Goal: Complete application form

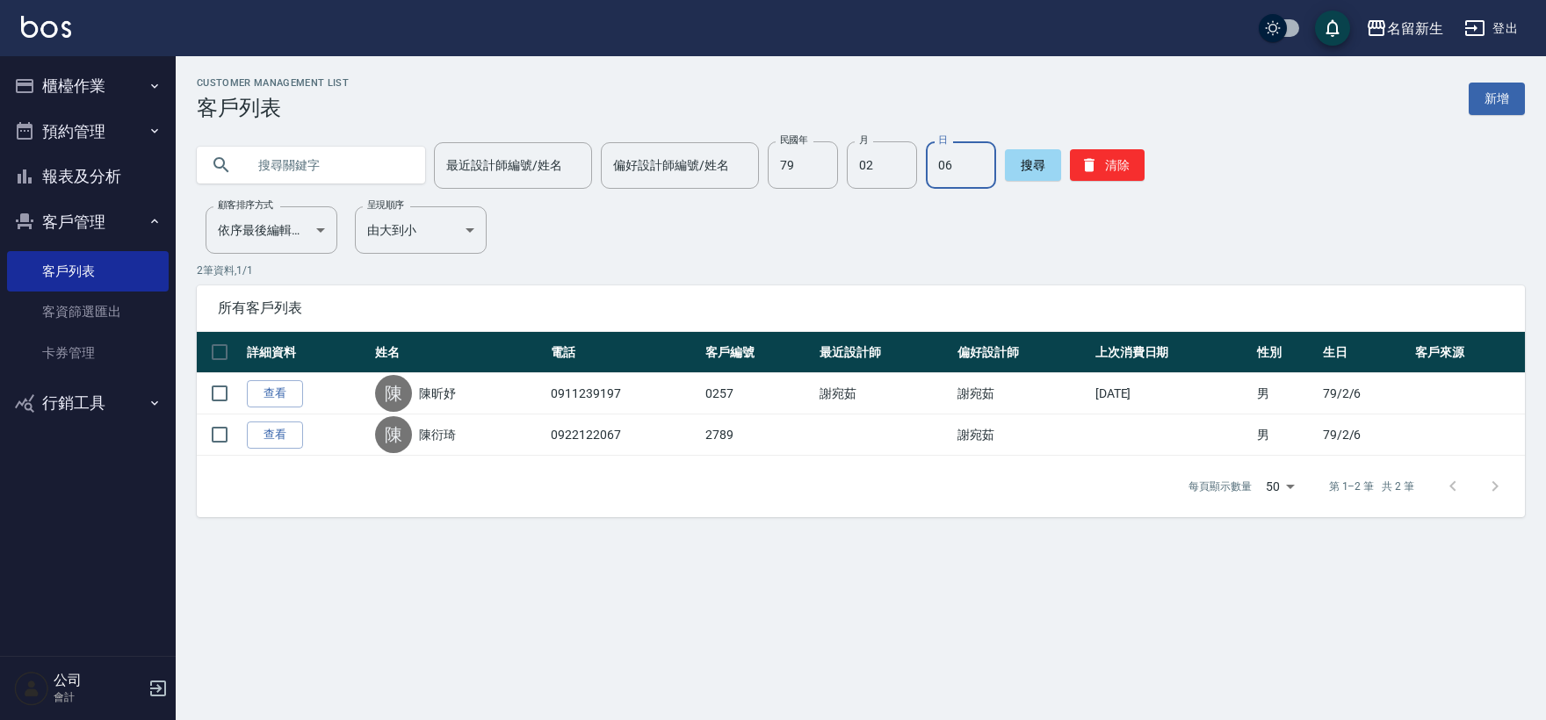
click at [1116, 156] on button "清除" at bounding box center [1107, 165] width 75 height 32
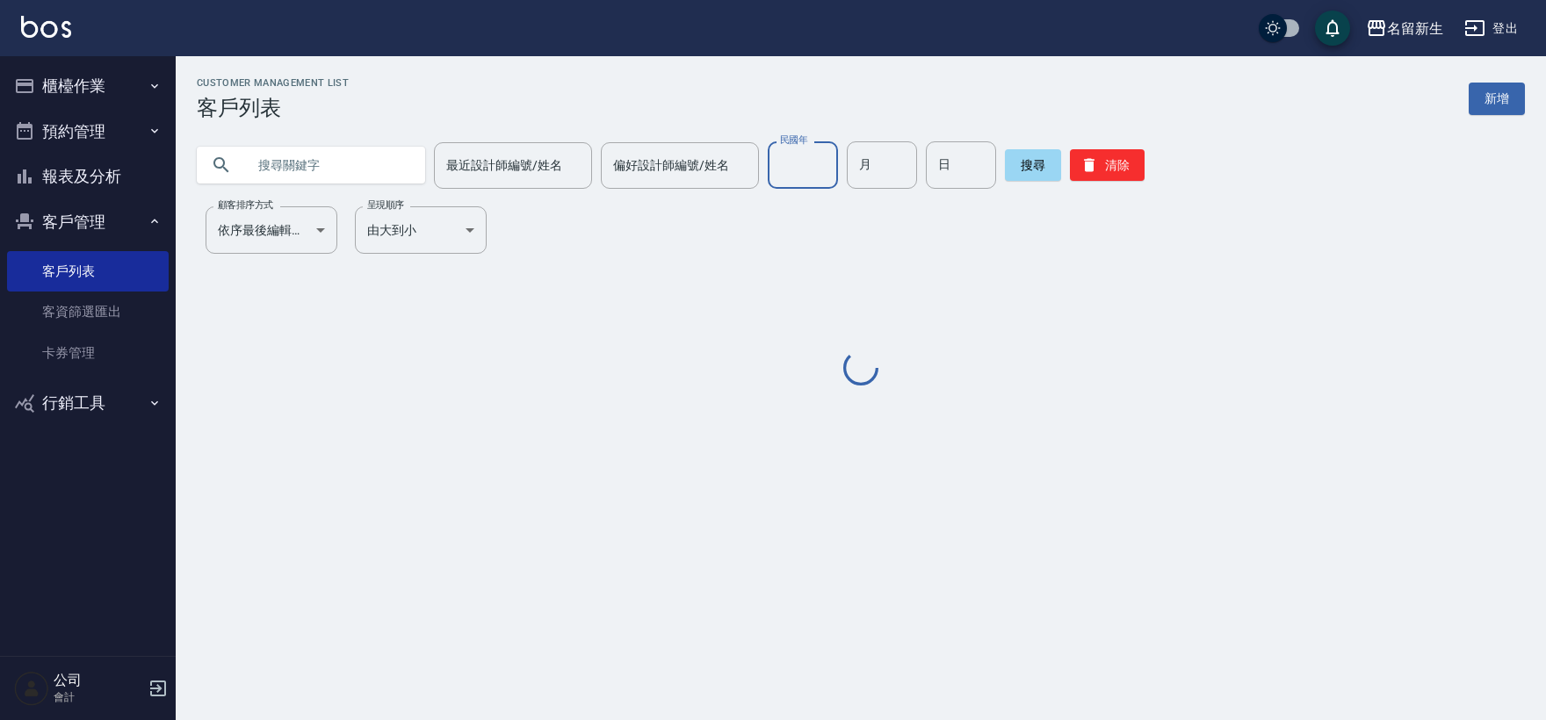
click at [778, 156] on input "民國年" at bounding box center [803, 164] width 70 height 47
type input "83"
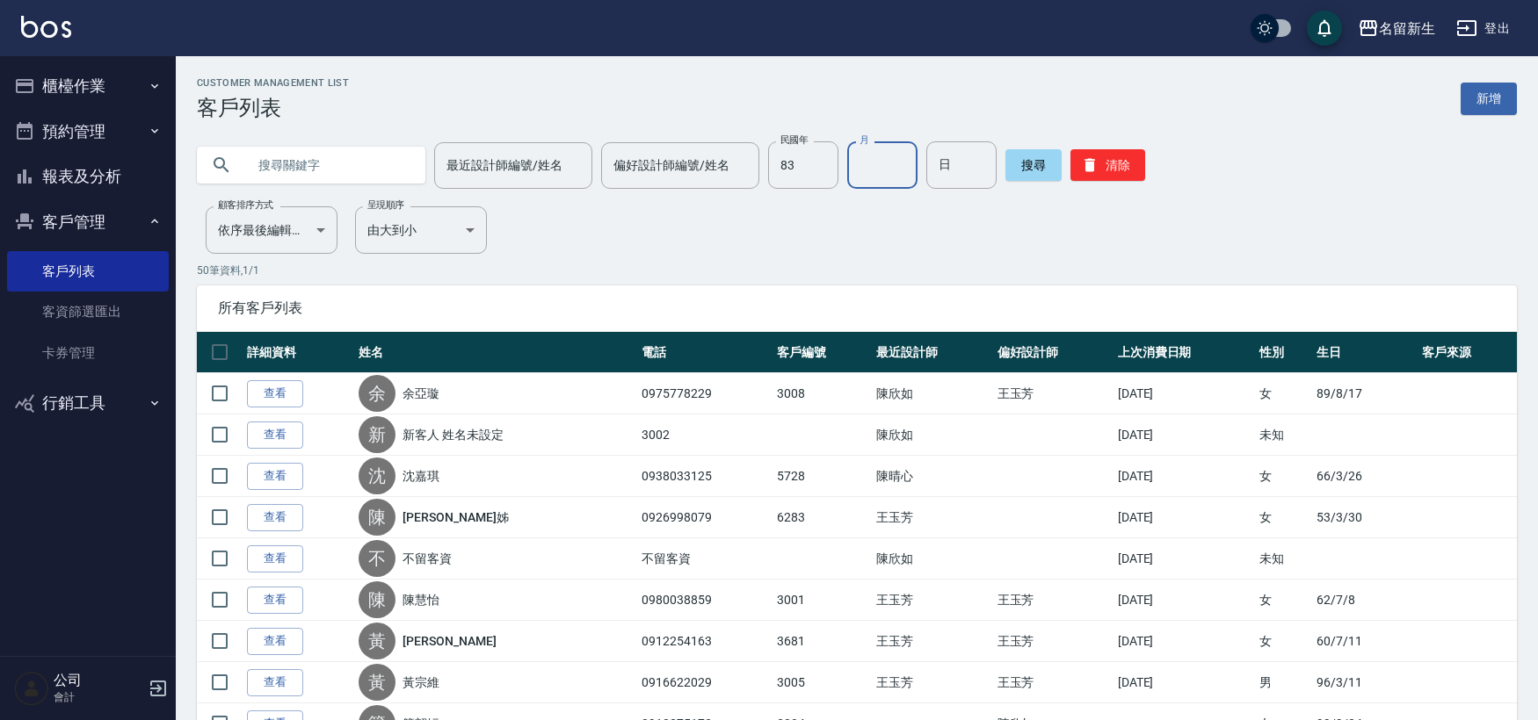
type input "0"
type input "12"
type input "07"
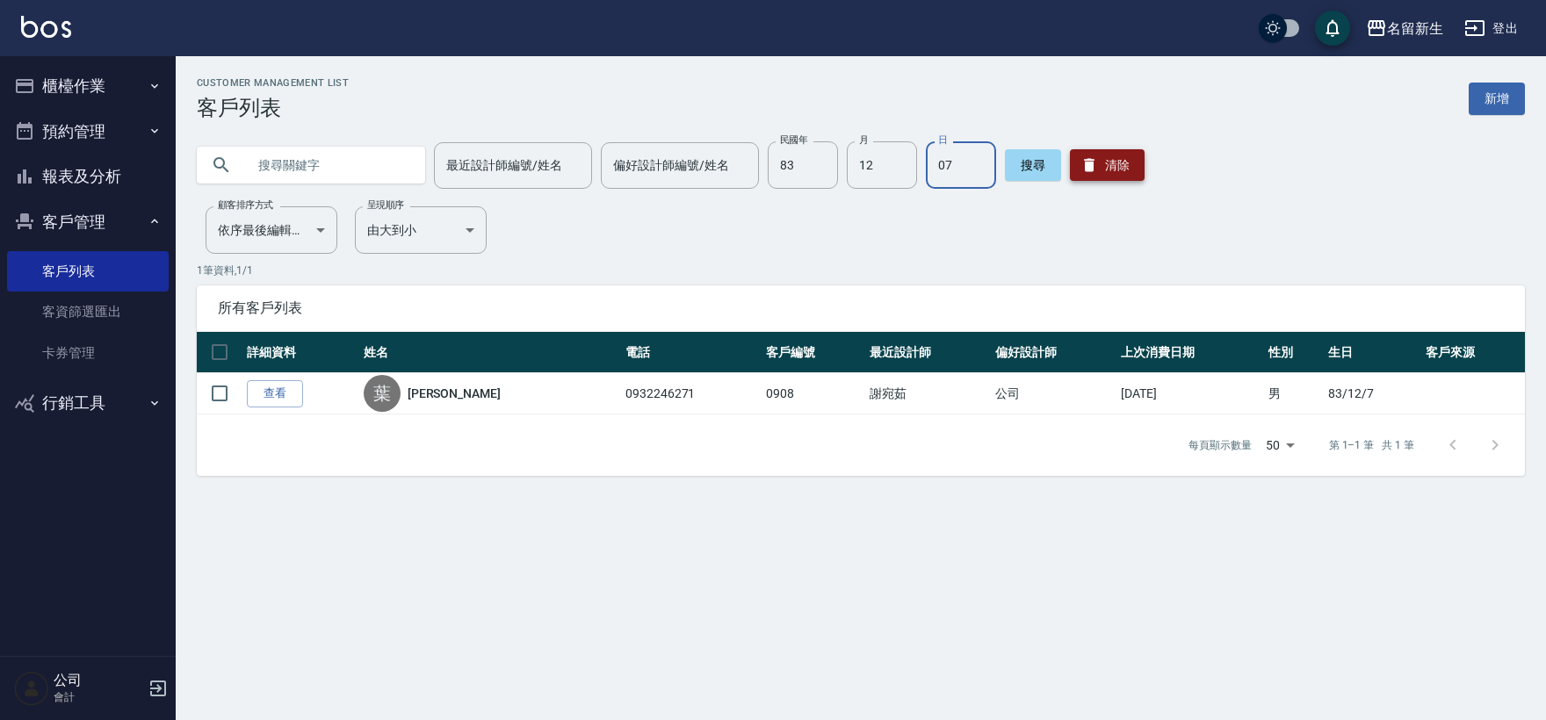
click at [1105, 169] on button "清除" at bounding box center [1107, 165] width 75 height 32
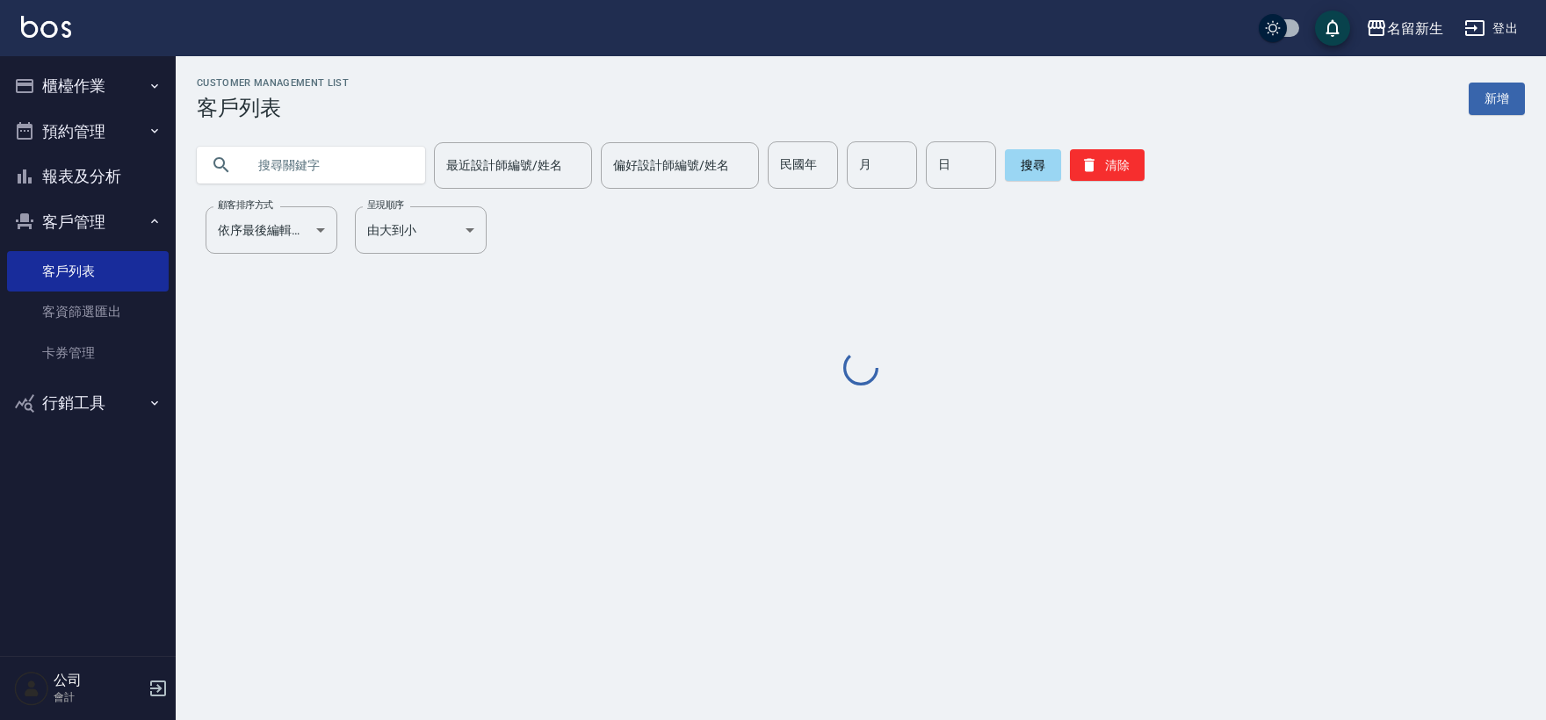
click at [803, 162] on div "民國年 民國年" at bounding box center [803, 164] width 70 height 47
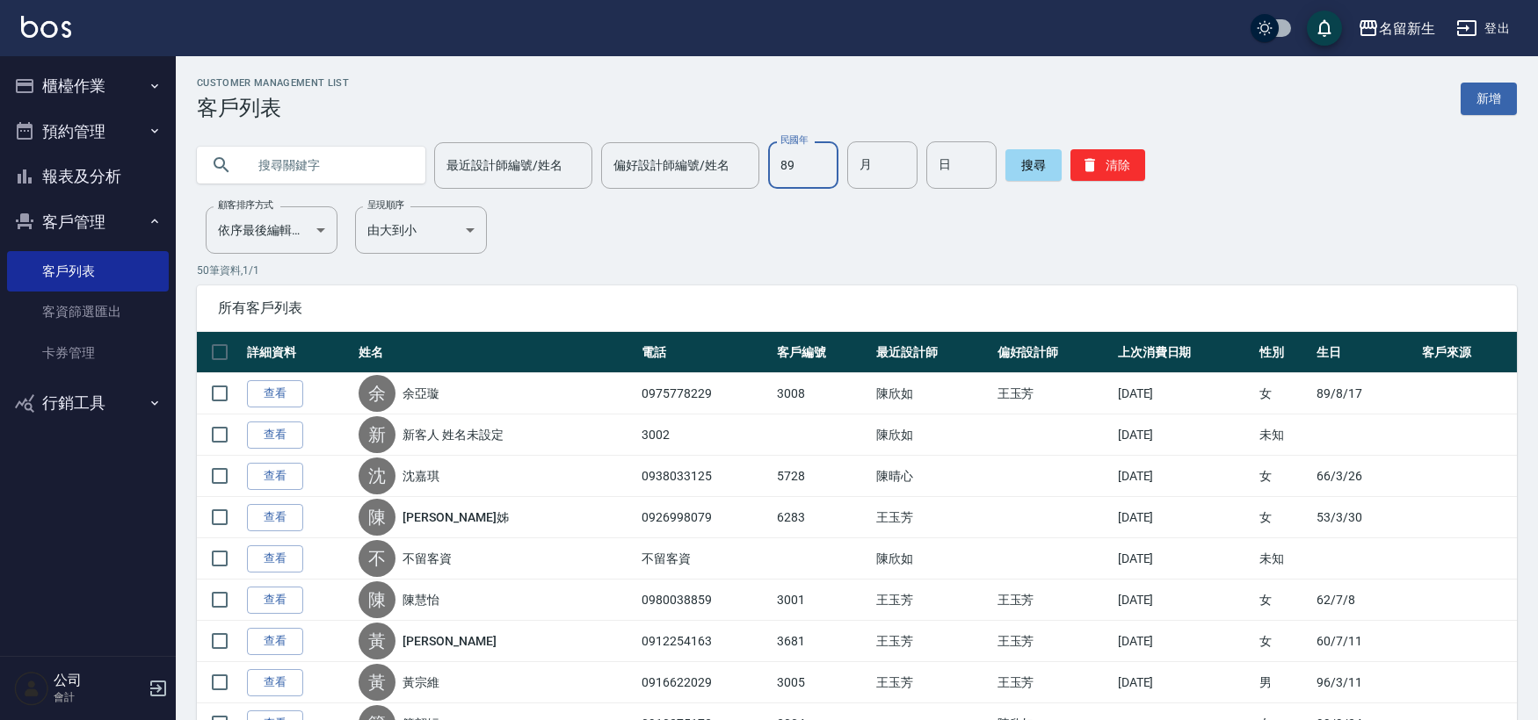
type input "89"
type input "03"
type input "12"
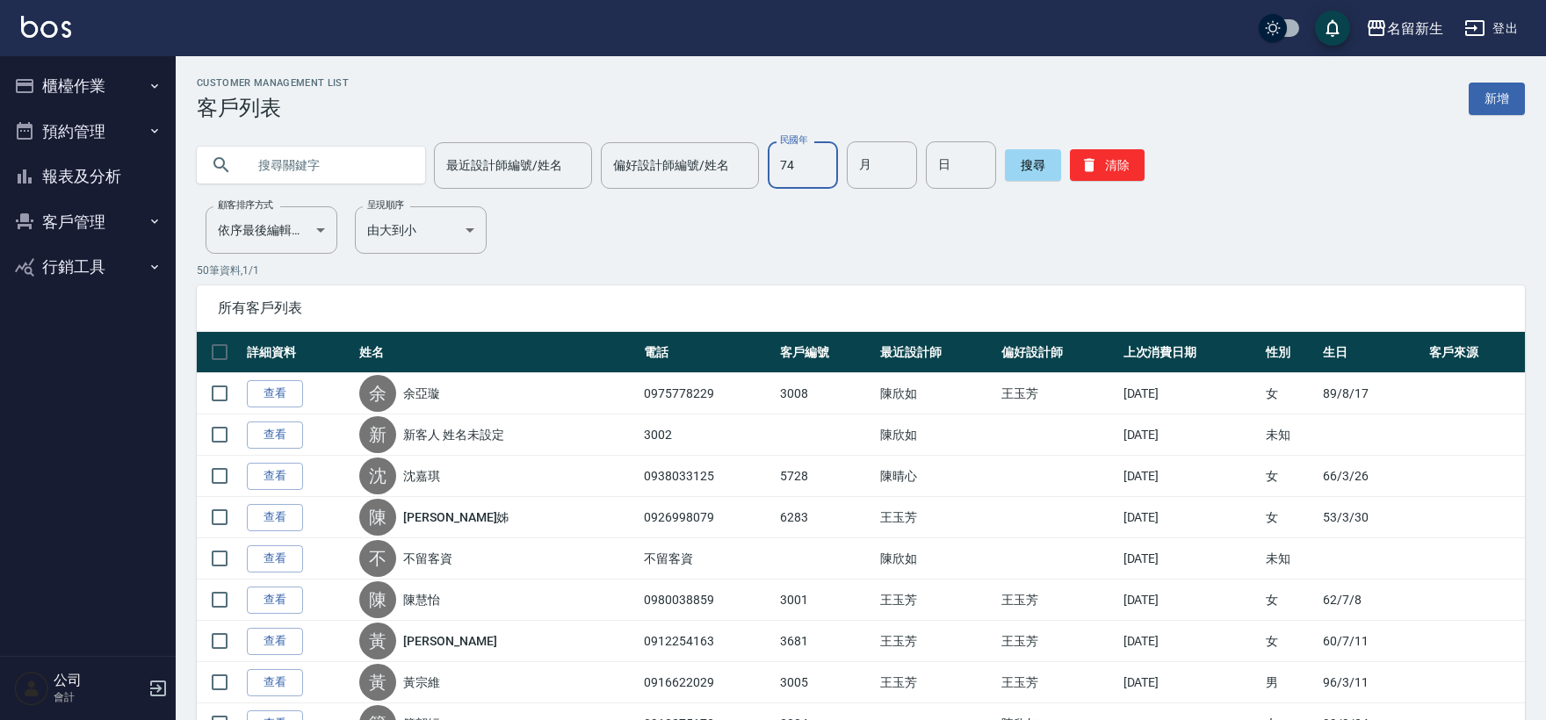
type input "74"
type input "04"
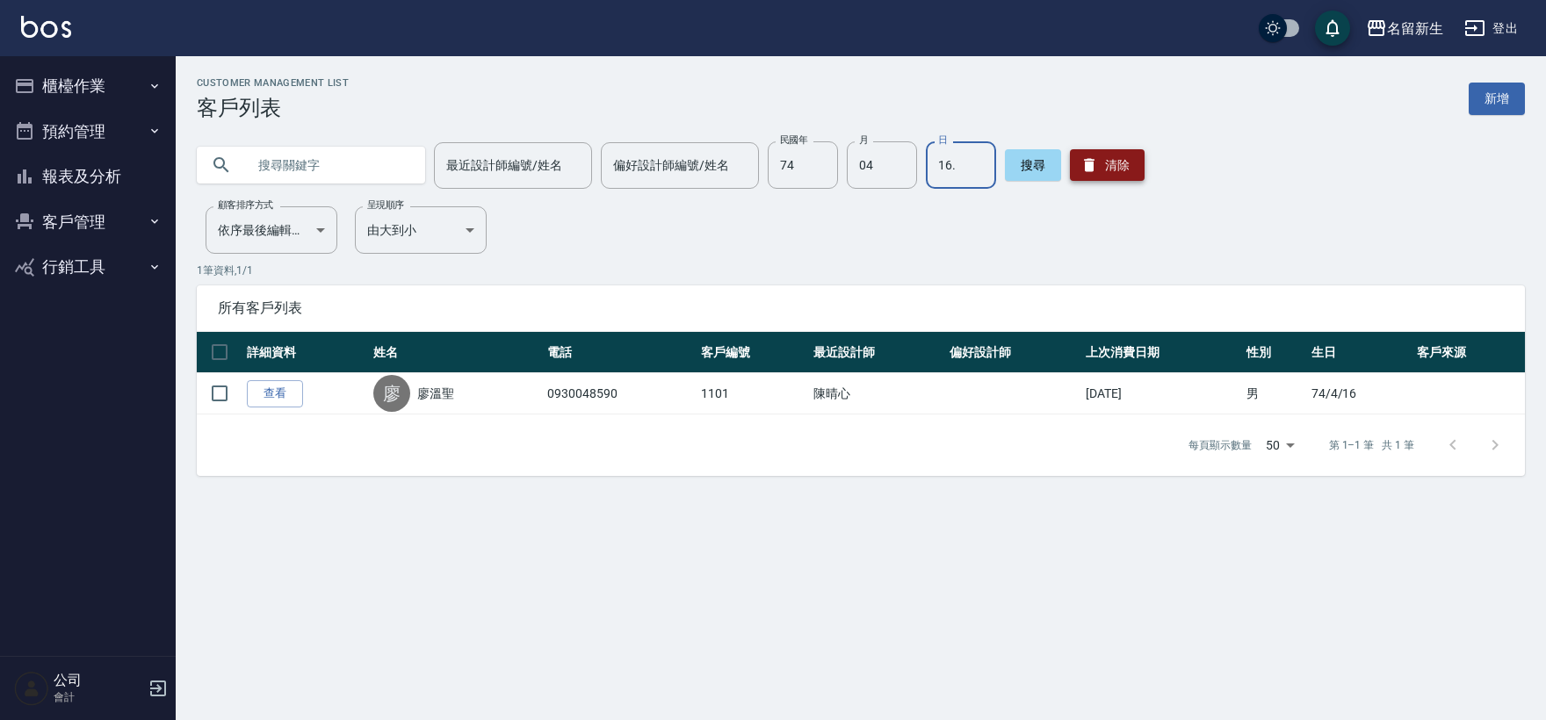
type input "16."
click at [1094, 151] on button "清除" at bounding box center [1107, 165] width 75 height 32
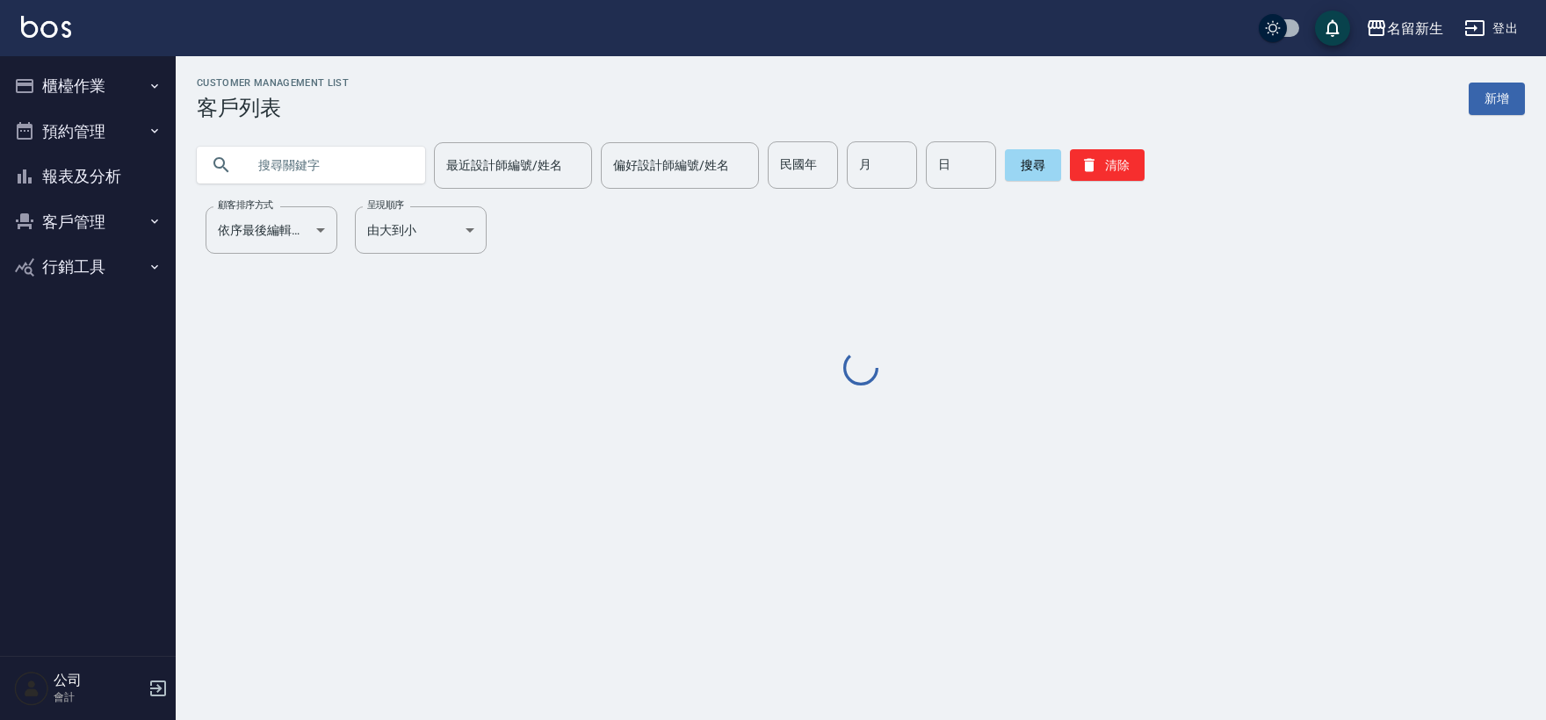
click at [301, 160] on input "text" at bounding box center [328, 164] width 165 height 47
click at [301, 161] on input "text" at bounding box center [328, 164] width 165 height 47
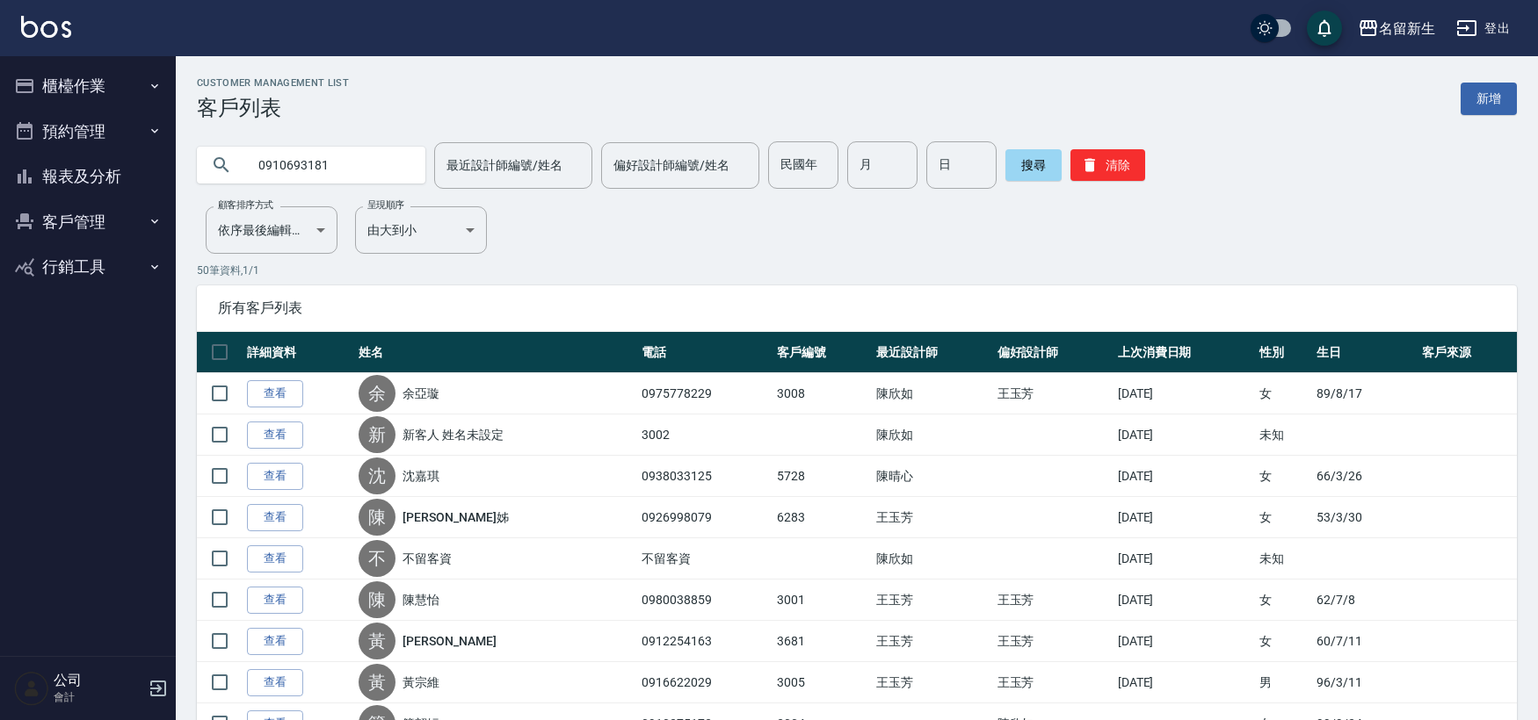
type input "0910693181"
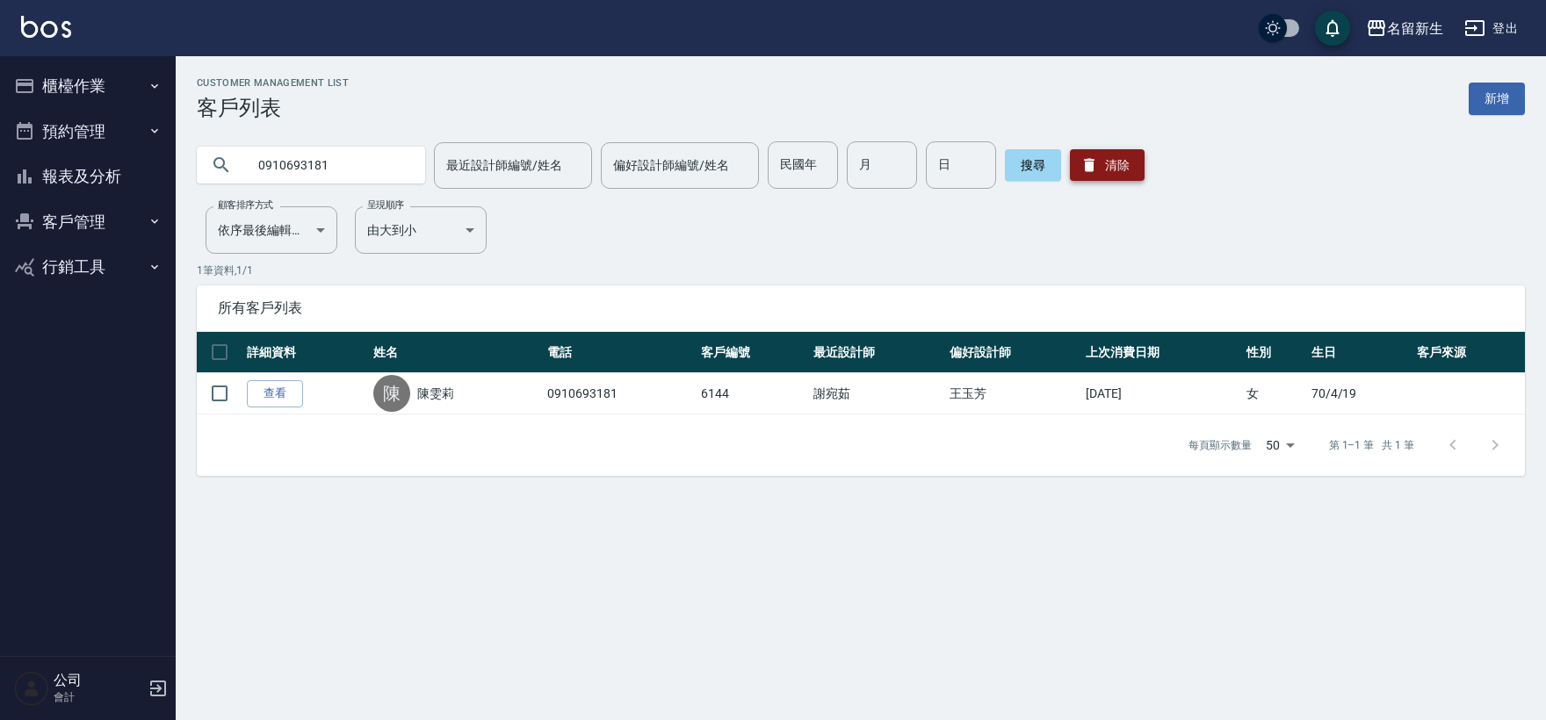
click at [1113, 163] on button "清除" at bounding box center [1107, 165] width 75 height 32
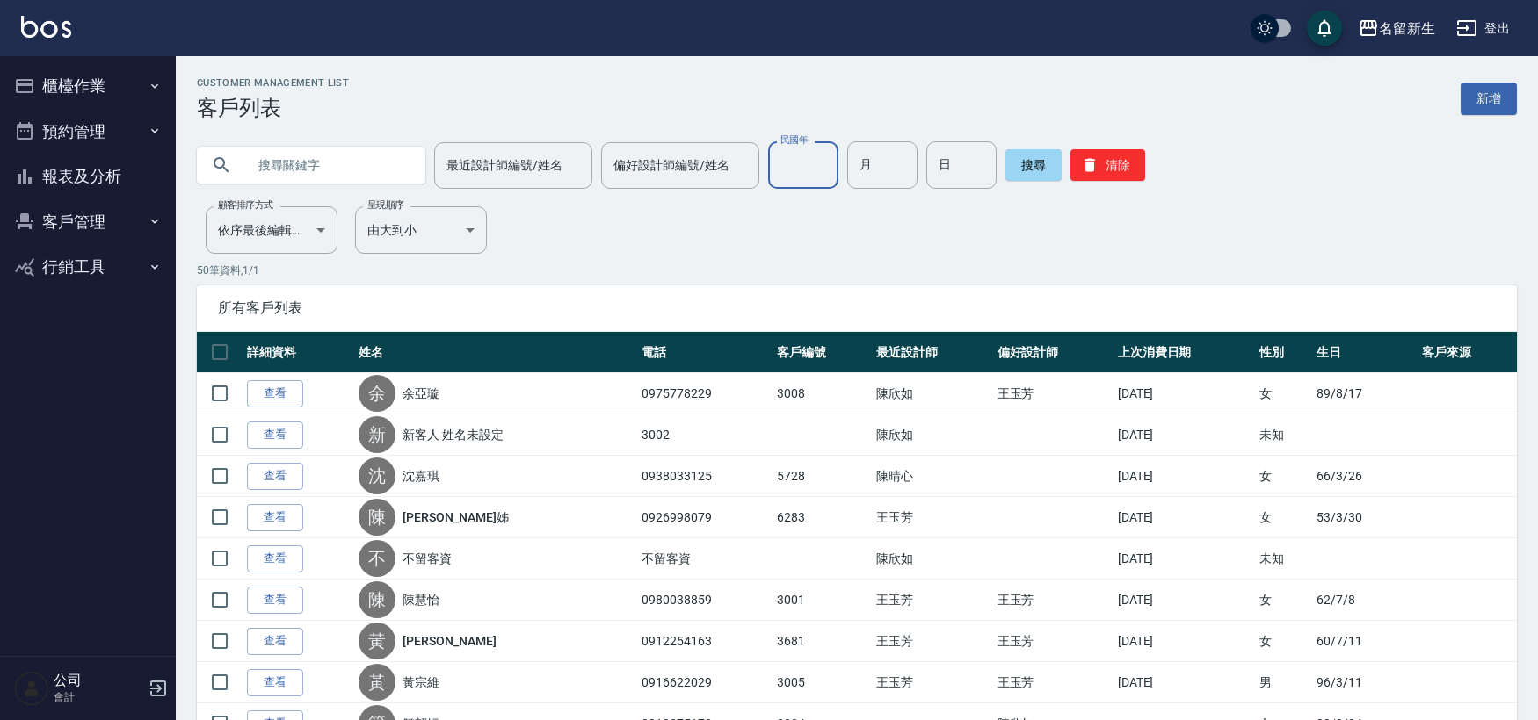
click at [803, 150] on input "民國年" at bounding box center [803, 164] width 70 height 47
type input "41"
type input "09"
type input "10"
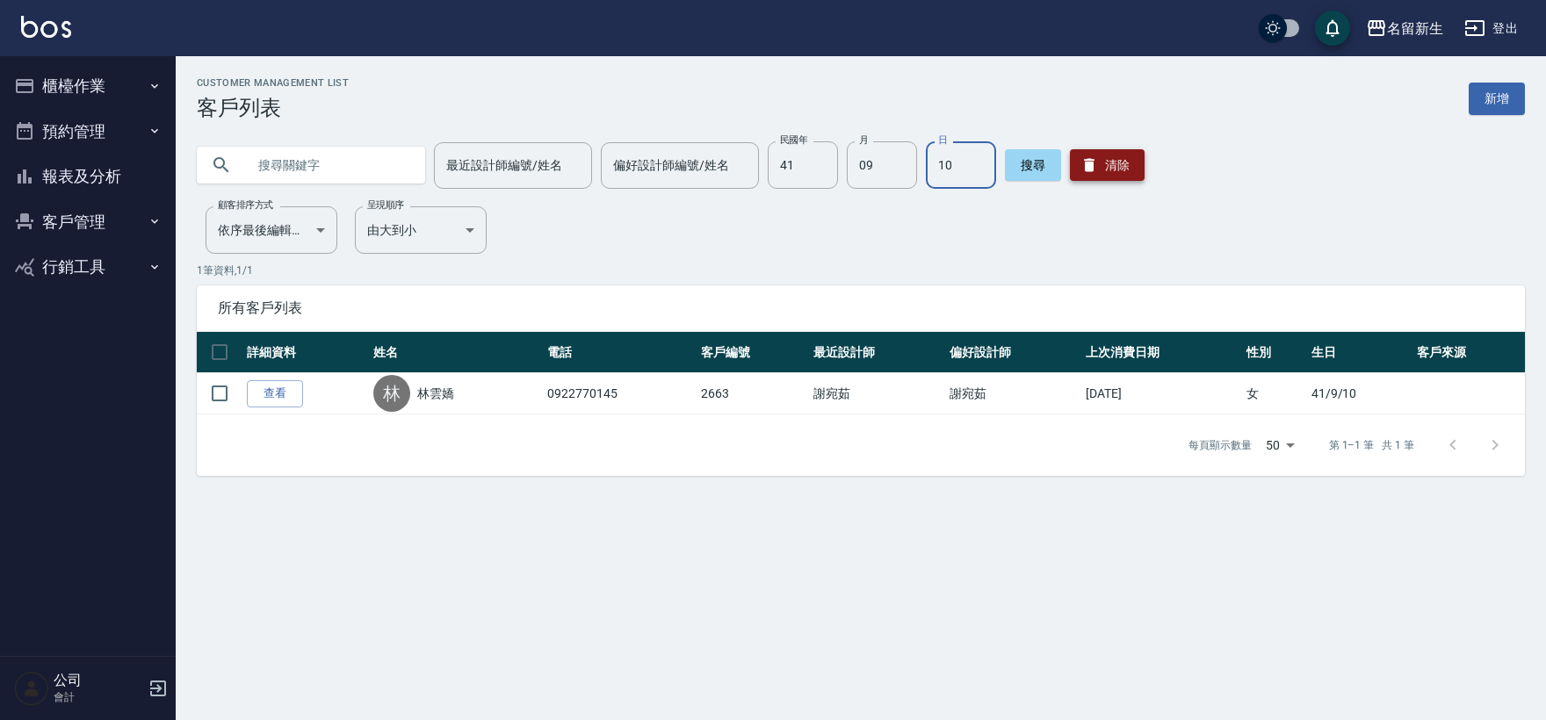
click at [1086, 156] on icon "button" at bounding box center [1090, 165] width 18 height 18
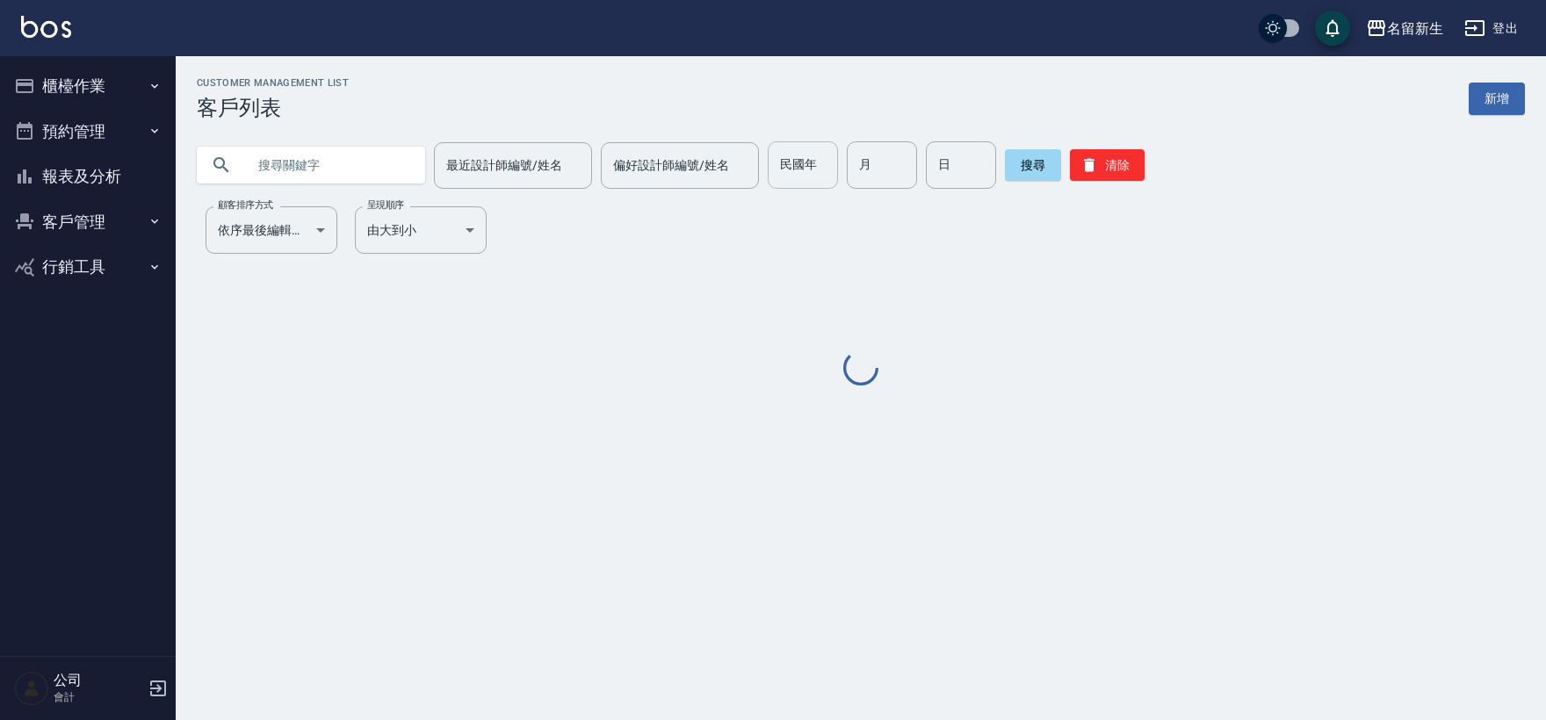
click at [775, 183] on input "民國年" at bounding box center [803, 164] width 70 height 47
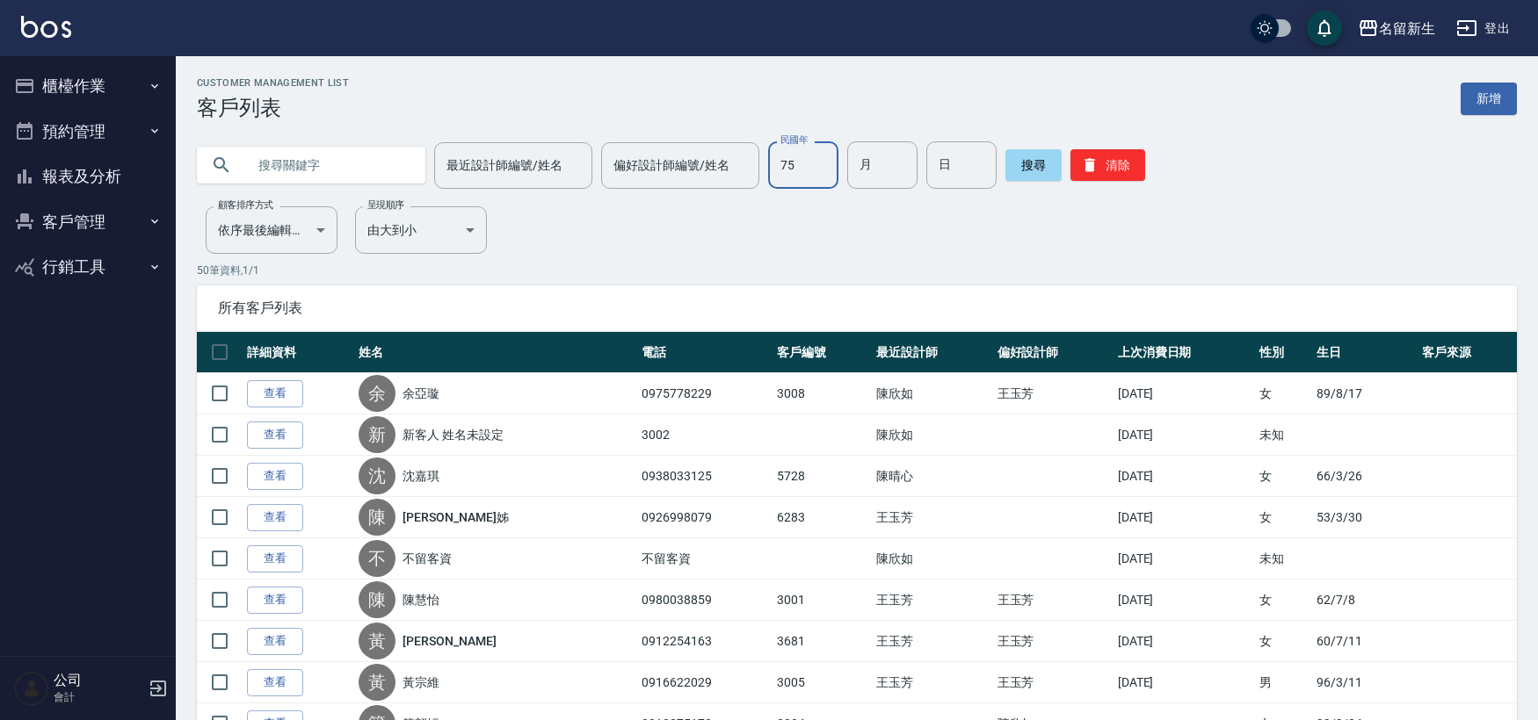
type input "75"
type input "01"
type input "09"
